Goal: Information Seeking & Learning: Find specific fact

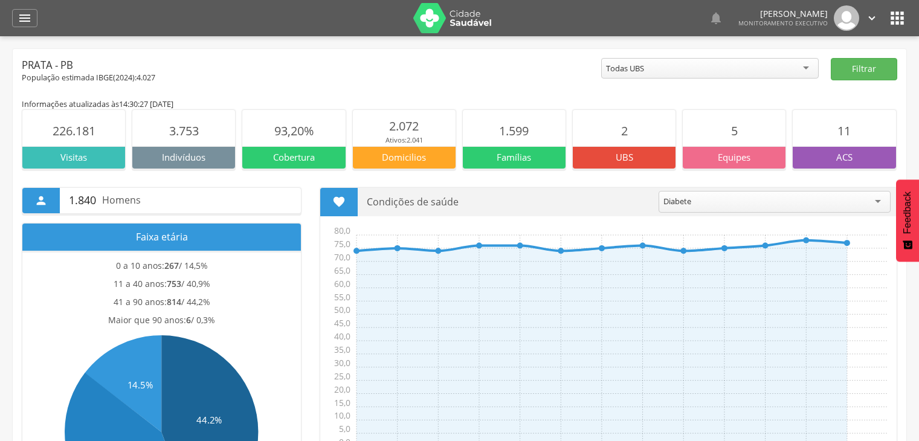
click at [29, 15] on icon "" at bounding box center [25, 18] width 15 height 15
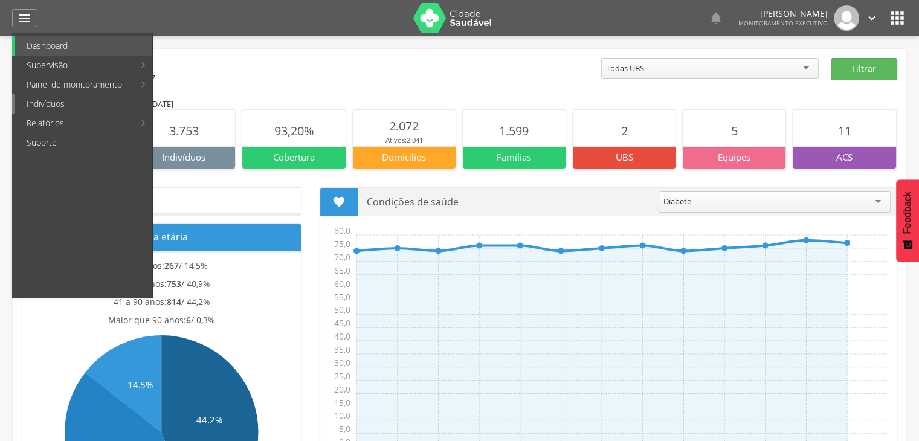
click at [66, 97] on link "Indivíduos" at bounding box center [84, 103] width 138 height 19
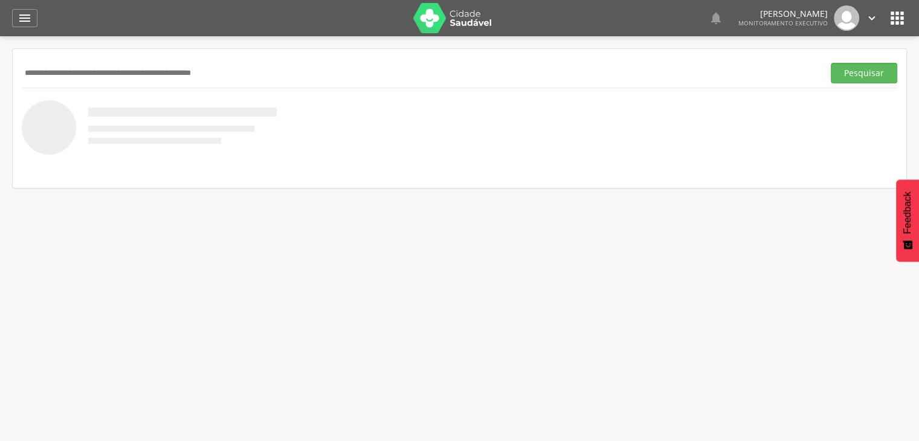
click at [121, 75] on input "text" at bounding box center [420, 73] width 797 height 21
type input "**********"
click at [879, 69] on button "Pesquisar" at bounding box center [864, 73] width 66 height 21
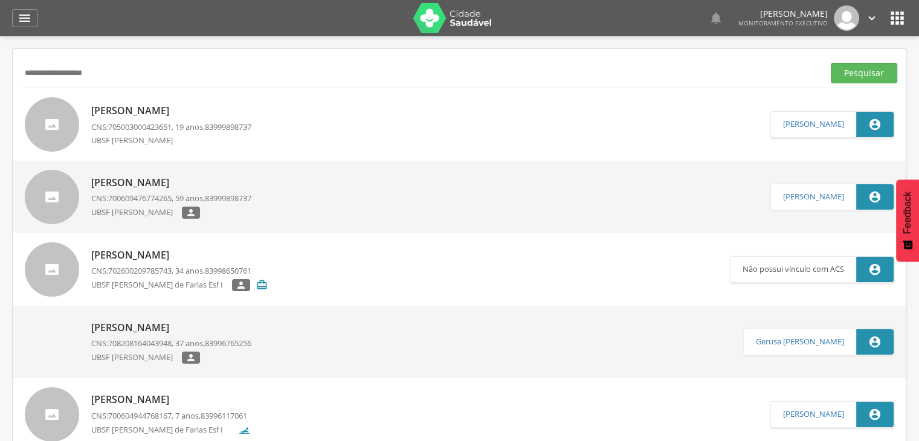
click at [114, 199] on span "700609476774265" at bounding box center [139, 198] width 63 height 11
type input "**********"
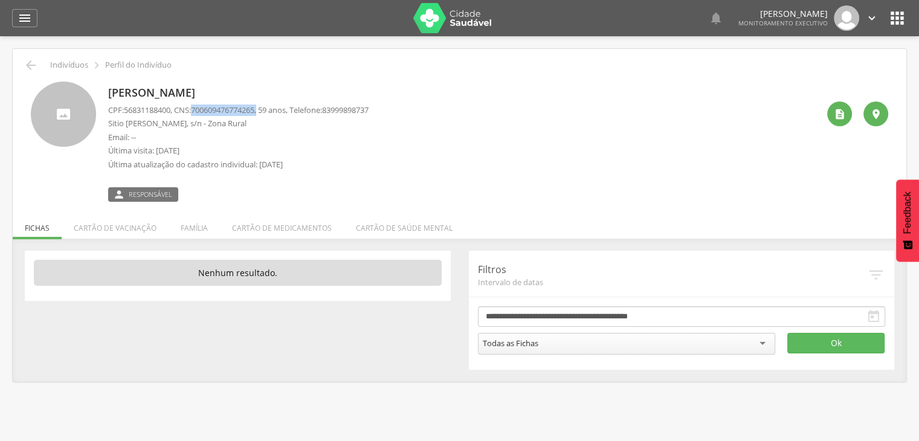
drag, startPoint x: 199, startPoint y: 111, endPoint x: 267, endPoint y: 112, distance: 68.3
click at [267, 112] on p "CPF: 56831188400 , CNS: [PHONE_NUMBER] , 59 anos, Telefone: [PHONE_NUMBER]" at bounding box center [238, 110] width 260 height 11
copy p "700609476774265 ,"
click at [34, 62] on icon "" at bounding box center [31, 65] width 15 height 15
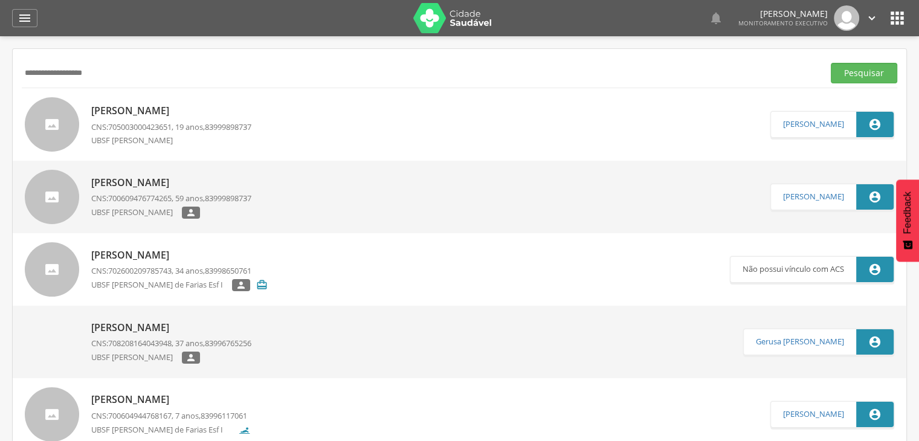
click at [199, 198] on p "CNS: 700609476774265 , 59 anos, 83999898737" at bounding box center [171, 198] width 160 height 11
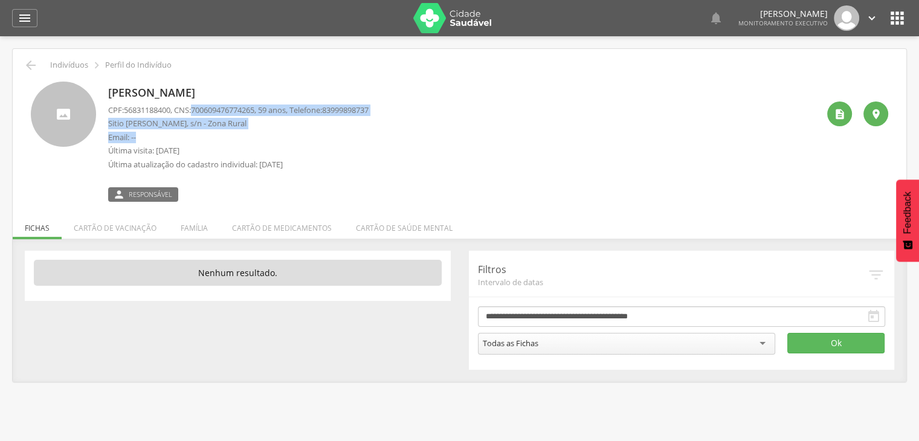
drag, startPoint x: 200, startPoint y: 108, endPoint x: 239, endPoint y: 136, distance: 48.5
click at [239, 136] on div "CPF: 56831188400 , CNS: [PHONE_NUMBER] , 59 anos, Telefone: 83999898737 Sitio P…" at bounding box center [238, 141] width 260 height 72
click at [239, 136] on p "Email: --" at bounding box center [238, 137] width 260 height 11
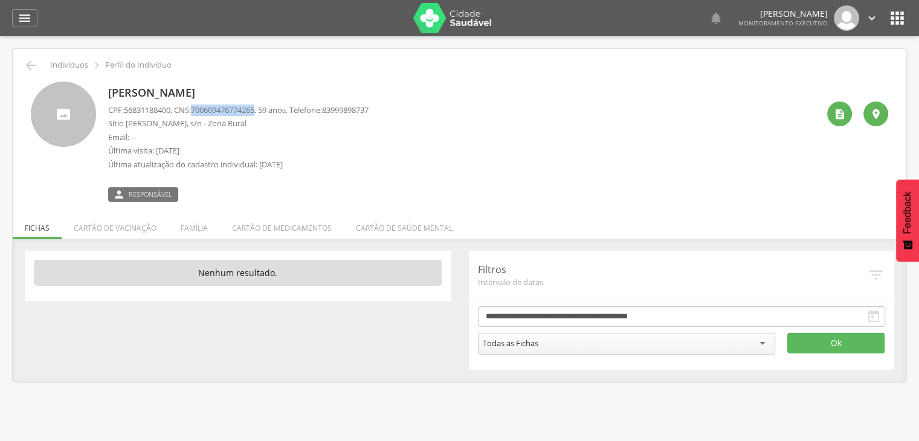
drag, startPoint x: 197, startPoint y: 109, endPoint x: 267, endPoint y: 112, distance: 69.6
click at [267, 112] on p "CPF: 56831188400 , CNS: [PHONE_NUMBER] , 59 anos, Telefone: [PHONE_NUMBER]" at bounding box center [238, 110] width 260 height 11
drag, startPoint x: 267, startPoint y: 112, endPoint x: 213, endPoint y: 146, distance: 63.5
click at [213, 146] on p "Última visita: [DATE]" at bounding box center [238, 150] width 260 height 11
drag, startPoint x: 126, startPoint y: 109, endPoint x: 184, endPoint y: 111, distance: 58.1
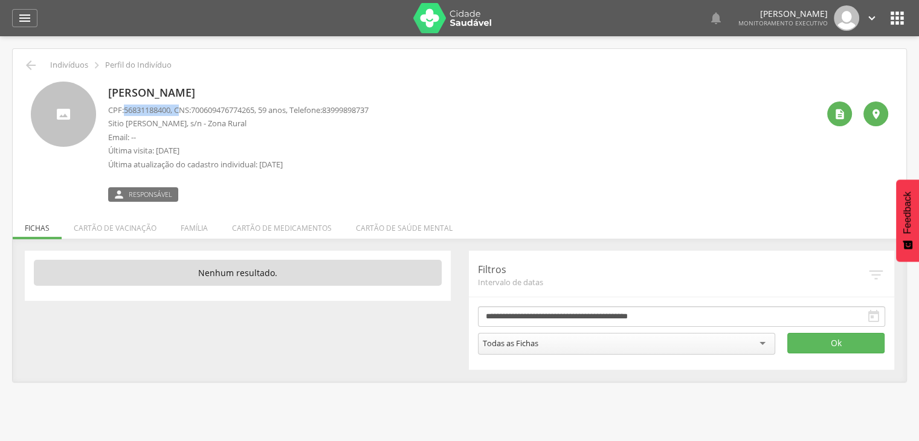
click at [184, 111] on p "CPF: 56831188400 , CNS: [PHONE_NUMBER] , 59 anos, Telefone: [PHONE_NUMBER]" at bounding box center [238, 110] width 260 height 11
copy p "56831188400 , C"
click at [31, 67] on icon "" at bounding box center [31, 65] width 15 height 15
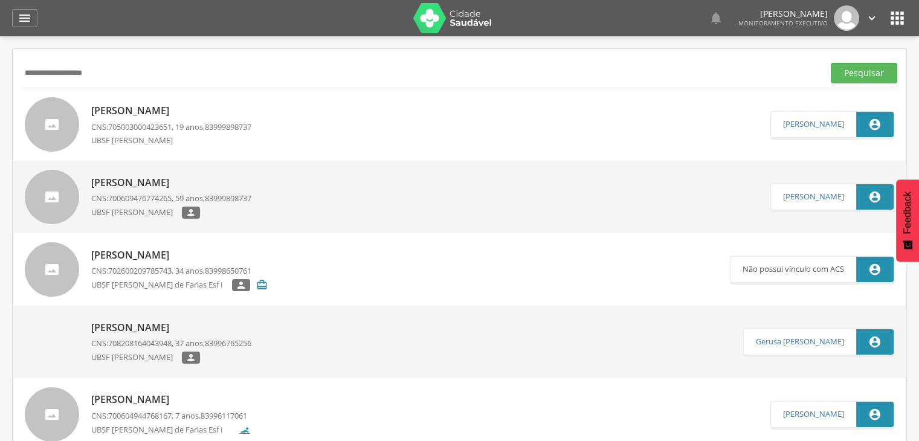
click at [149, 120] on div "[PERSON_NAME] CNS: 705003000423651 , 19 anos, 83999898737 UBSF [PERSON_NAME]" at bounding box center [171, 124] width 160 height 48
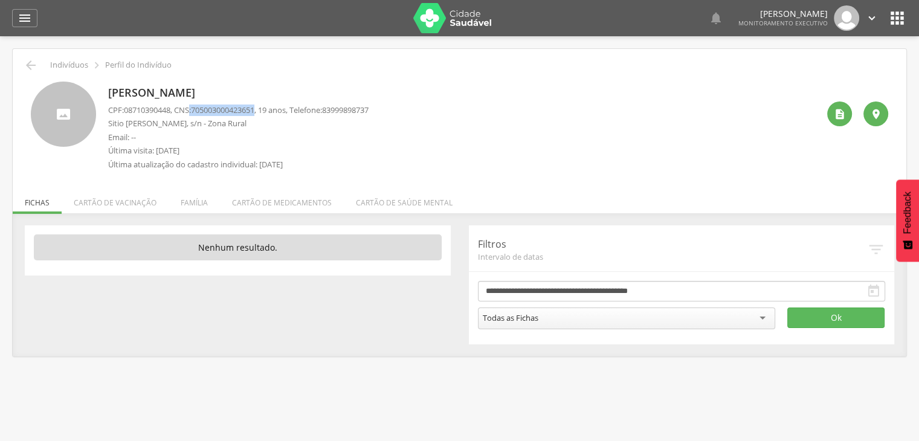
drag, startPoint x: 195, startPoint y: 107, endPoint x: 267, endPoint y: 112, distance: 72.1
click at [267, 112] on p "CPF: 08710390448 , CNS: [PHONE_NUMBER] , 19 anos, Telefone: [PHONE_NUMBER]" at bounding box center [238, 110] width 260 height 11
click at [269, 114] on p "CPF: 08710390448 , CNS: [PHONE_NUMBER] , 19 anos, Telefone: [PHONE_NUMBER]" at bounding box center [238, 110] width 260 height 11
copy p ": 705003000423651 ,"
click at [30, 67] on icon "" at bounding box center [31, 65] width 15 height 15
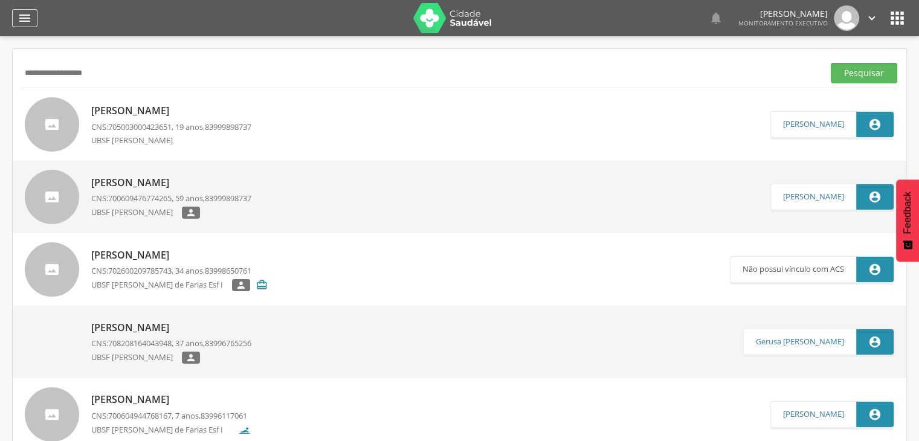
click at [29, 16] on icon "" at bounding box center [25, 18] width 15 height 15
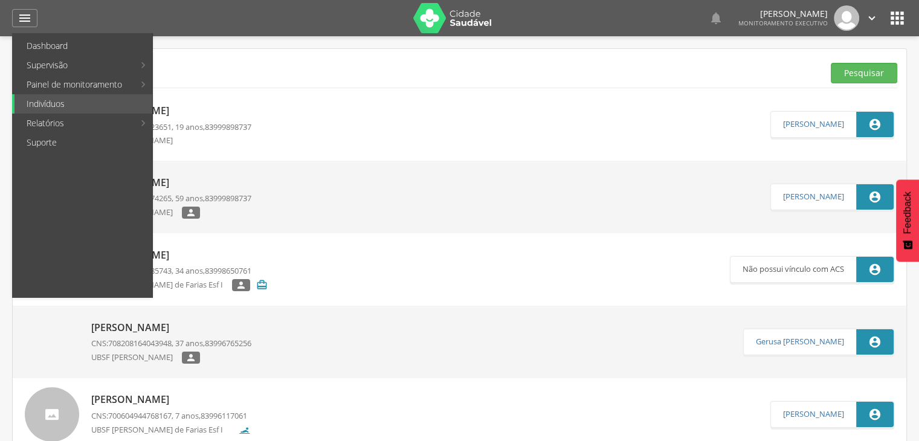
click at [532, 141] on link "[PERSON_NAME] CNS: 705003000423651 , 19 anos, 83999898737 UBSF [PERSON_NAME]" at bounding box center [398, 124] width 746 height 54
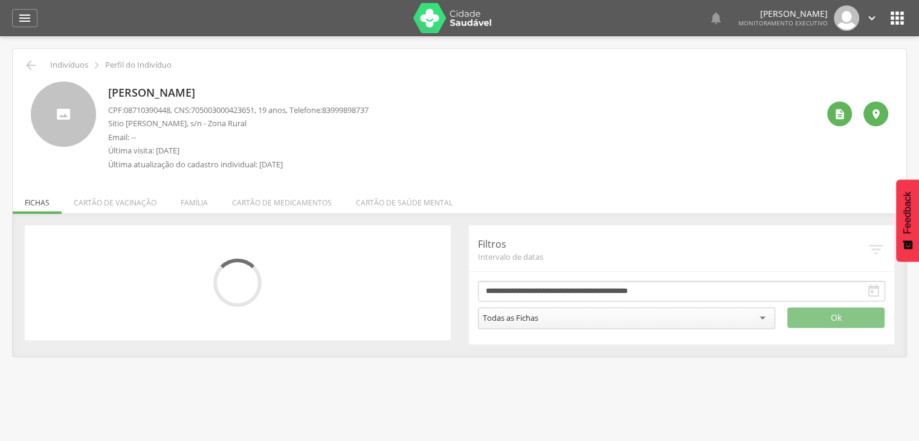
click at [872, 16] on icon "" at bounding box center [871, 17] width 13 height 13
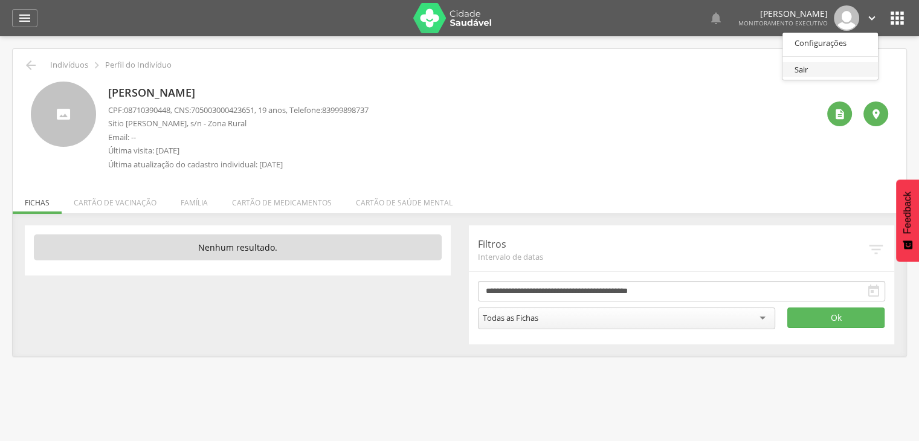
click at [844, 76] on link "Sair" at bounding box center [830, 69] width 95 height 15
